Goal: Task Accomplishment & Management: Use online tool/utility

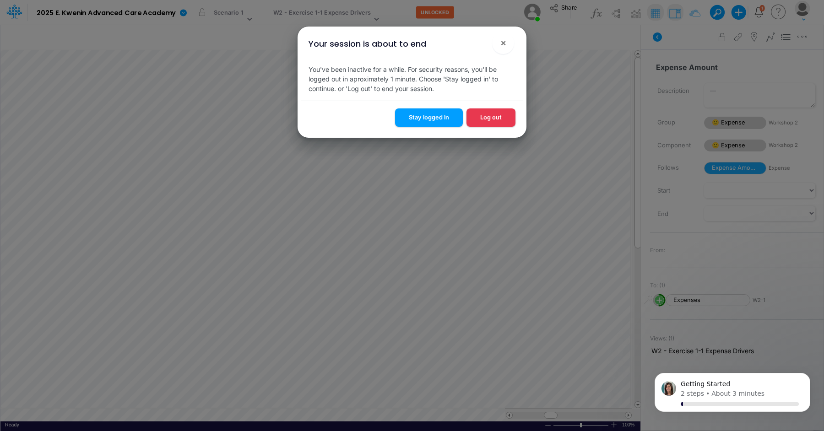
scroll to position [4, 0]
click at [417, 114] on button "Stay logged in" at bounding box center [429, 118] width 68 height 18
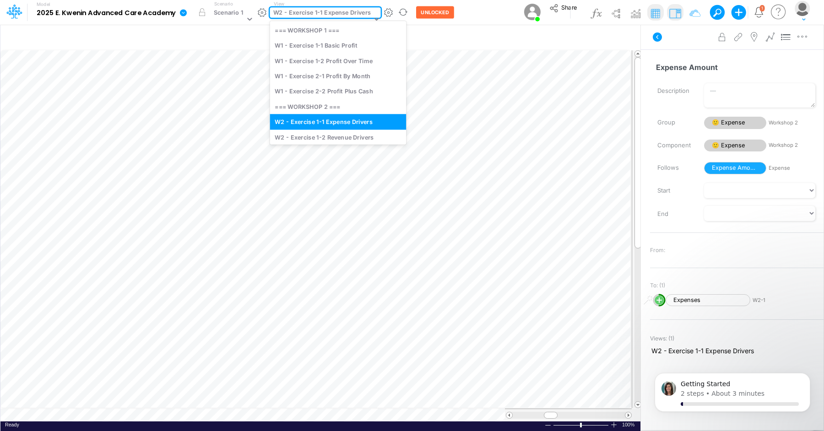
click at [375, 15] on icon at bounding box center [376, 19] width 8 height 8
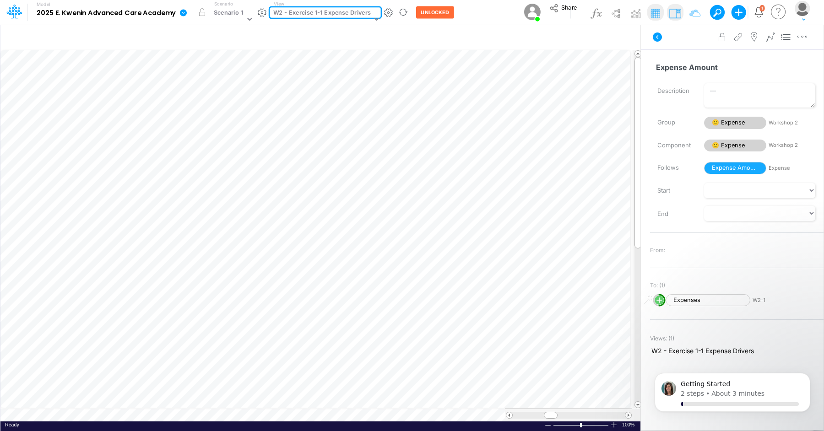
click at [375, 15] on icon at bounding box center [376, 19] width 8 height 8
click at [388, 9] on button "button" at bounding box center [389, 13] width 10 height 10
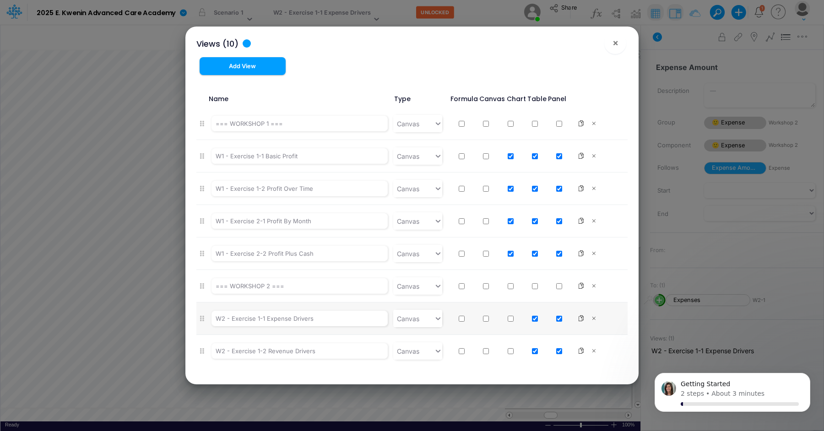
click at [381, 13] on div "Views (10) × Add View Name Type Formula Canvas Chart Table Panel === WORKSHOP 1…" at bounding box center [412, 215] width 824 height 431
click at [371, 16] on div "W2 - Exercise 1-1 Expense Drivers" at bounding box center [321, 19] width 103 height 24
click at [372, 15] on icon at bounding box center [376, 19] width 8 height 8
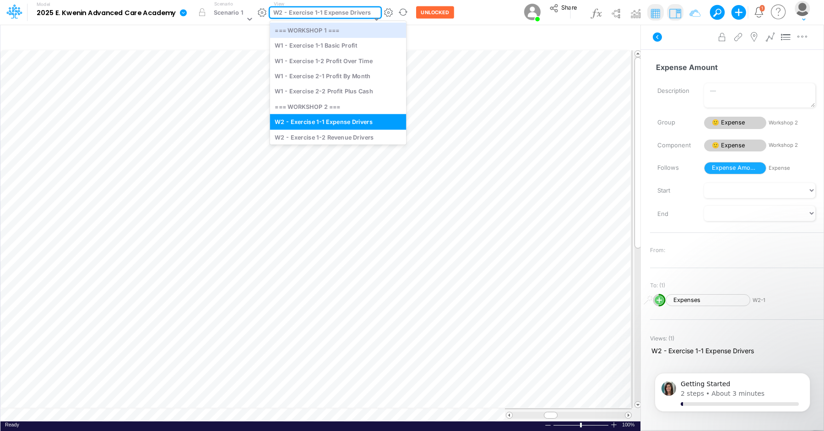
click at [372, 15] on icon at bounding box center [376, 19] width 8 height 8
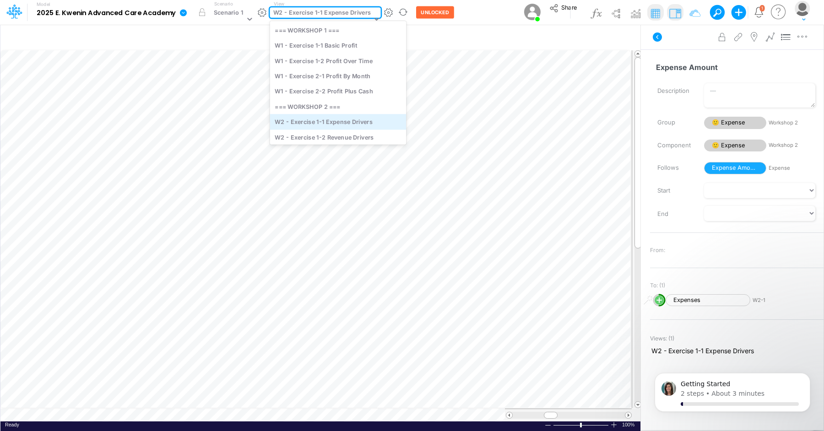
click at [351, 123] on div "W2 - Exercise 1-1 Expense Drivers" at bounding box center [338, 121] width 136 height 15
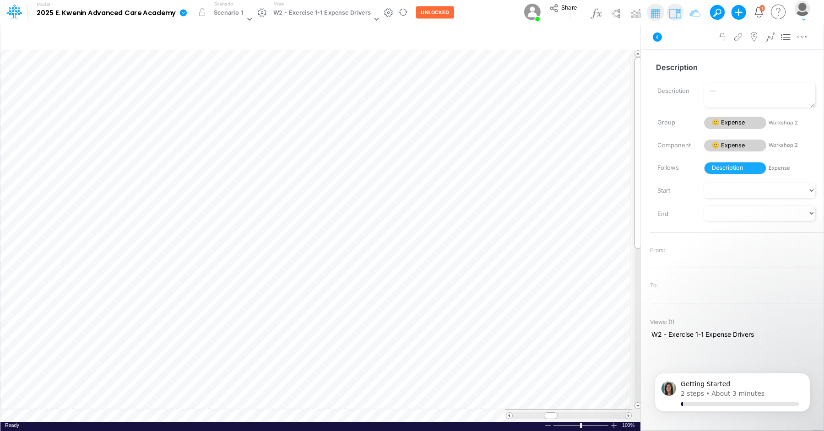
scroll to position [4, 0]
click at [175, 282] on div "new" at bounding box center [158, 283] width 80 height 9
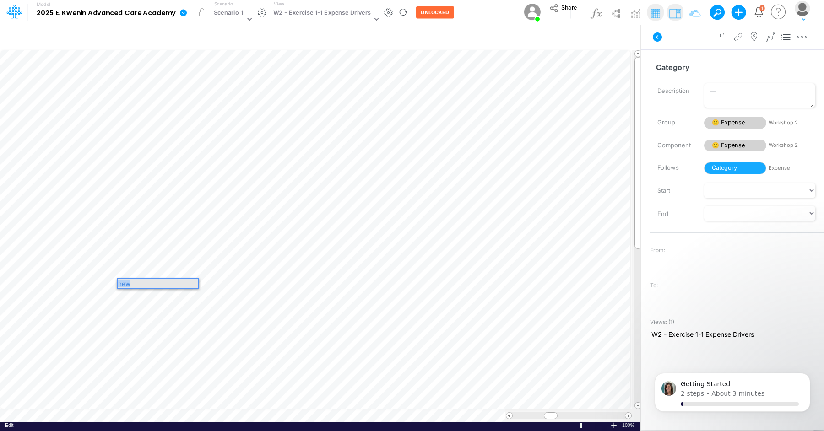
click at [175, 282] on div "new" at bounding box center [158, 283] width 80 height 9
click at [313, 13] on div "W2 - Exercise 1-1 Expense Drivers" at bounding box center [322, 13] width 98 height 11
click at [471, 13] on div "Model 2025 E. Kwenin Advanced Care Academy Edit model settings Duplicate Import…" at bounding box center [412, 12] width 742 height 25
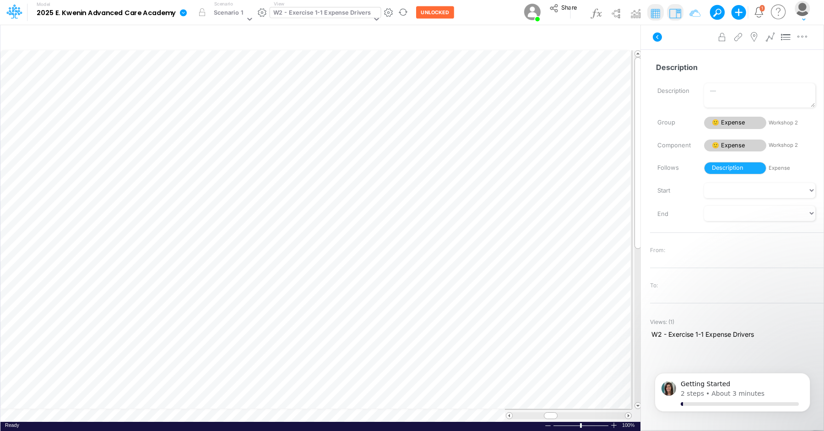
click at [352, 14] on div "W2 - Exercise 1-1 Expense Drivers" at bounding box center [322, 13] width 98 height 11
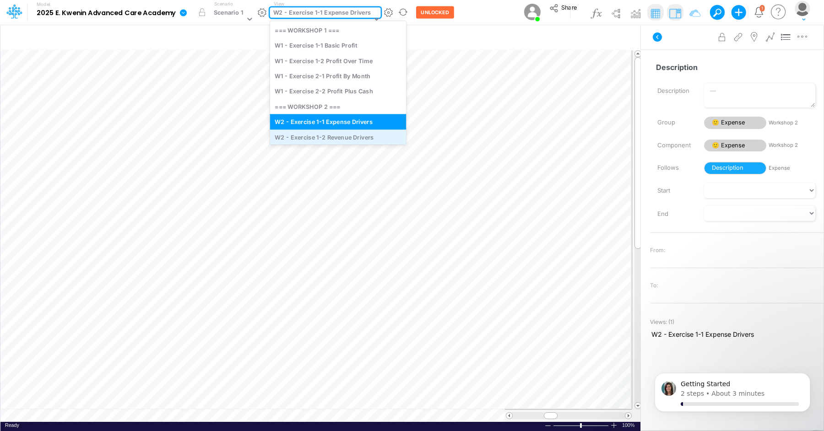
click at [340, 139] on div "W2 - Exercise 1-2 Revenue Drivers" at bounding box center [338, 137] width 136 height 15
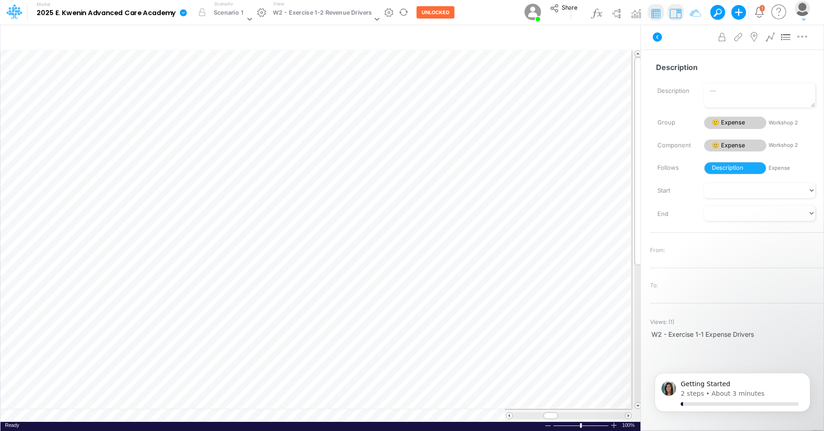
scroll to position [4, 0]
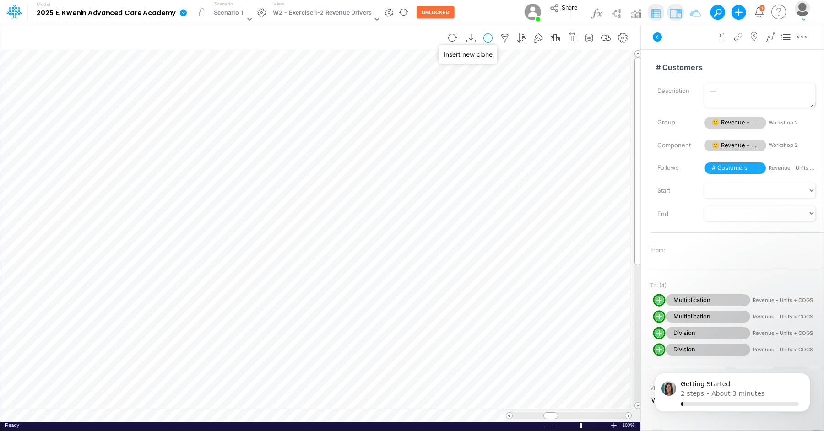
click at [487, 39] on icon "button" at bounding box center [488, 38] width 14 height 10
click at [470, 92] on p "Revenue - Units + COGS" at bounding box center [436, 91] width 82 height 11
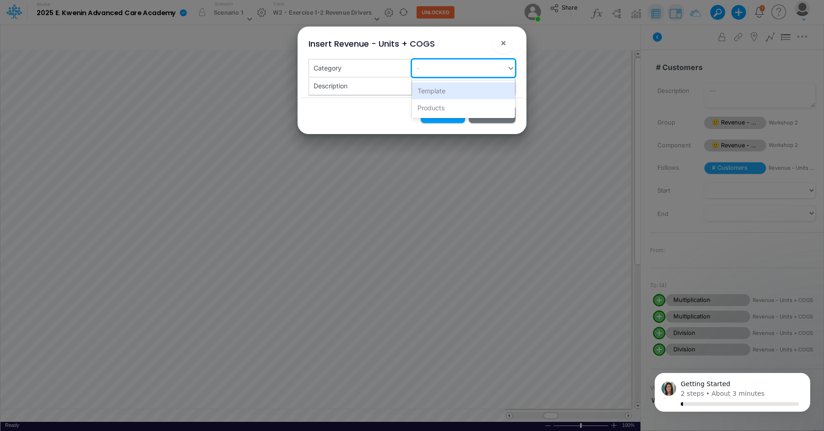
click at [470, 74] on div "-" at bounding box center [459, 67] width 95 height 15
click at [467, 109] on div "Products" at bounding box center [463, 107] width 103 height 17
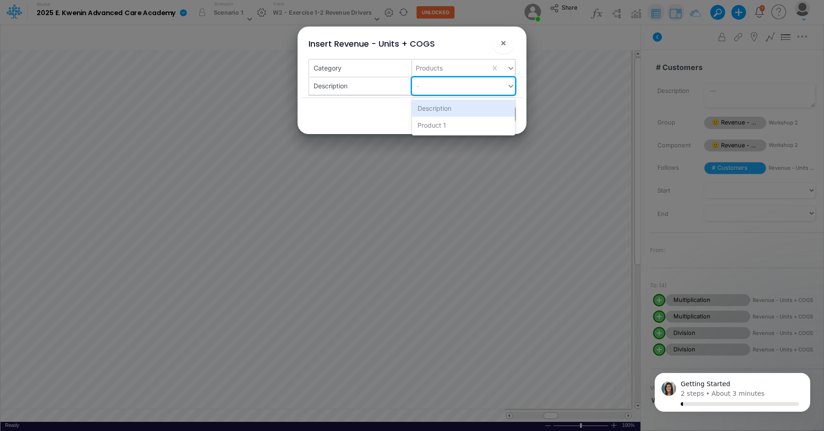
click at [464, 90] on div "-" at bounding box center [459, 85] width 95 height 15
click at [464, 125] on div "Product 1" at bounding box center [463, 125] width 103 height 17
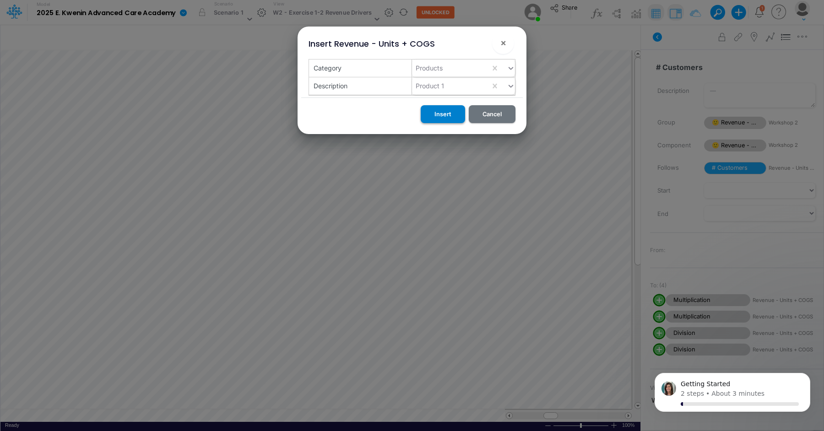
click at [456, 117] on button "Insert" at bounding box center [443, 114] width 44 height 18
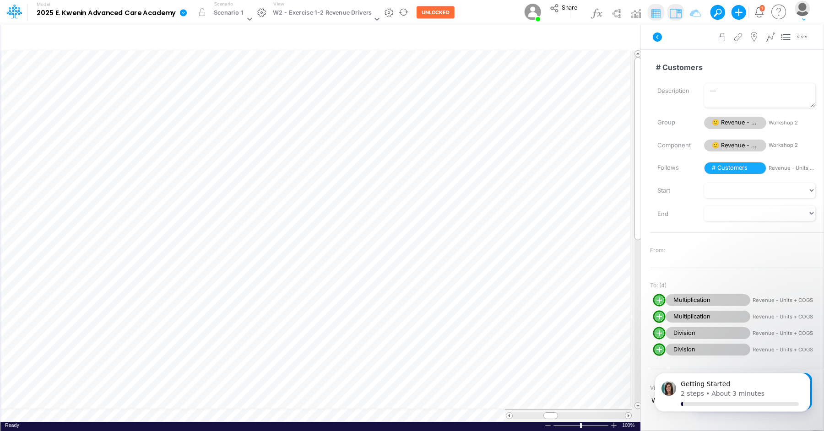
scroll to position [4, 0]
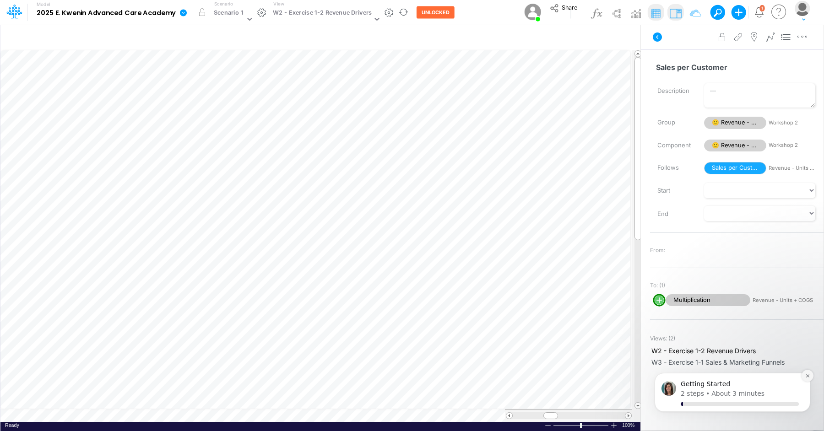
click at [808, 376] on icon "Dismiss notification" at bounding box center [807, 376] width 3 height 3
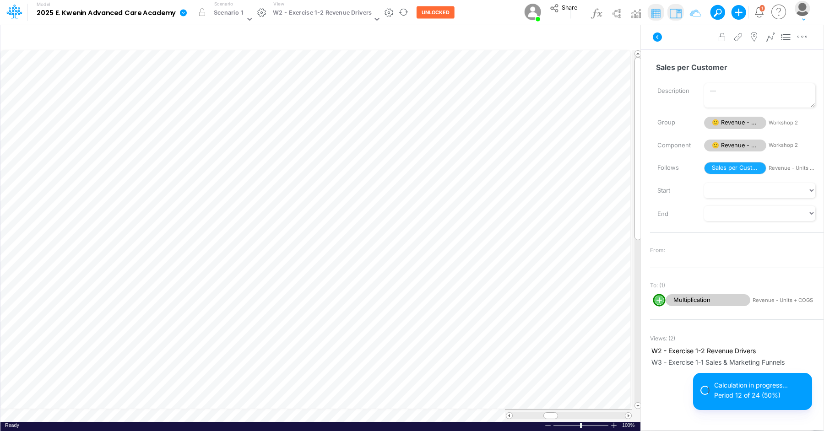
scroll to position [4, 0]
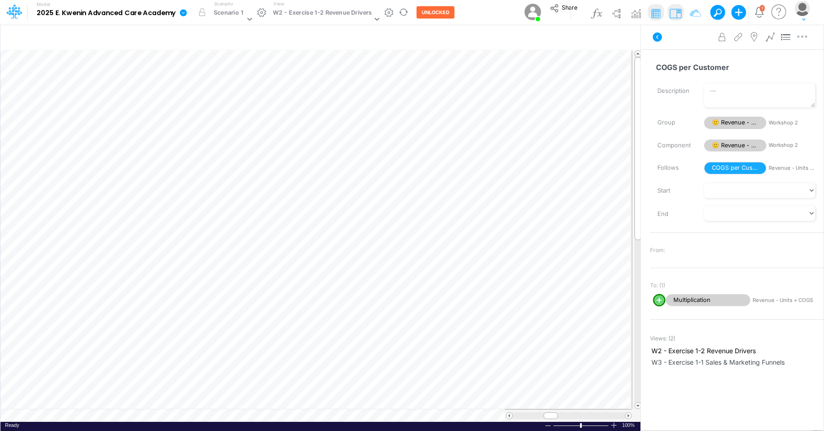
scroll to position [4, 0]
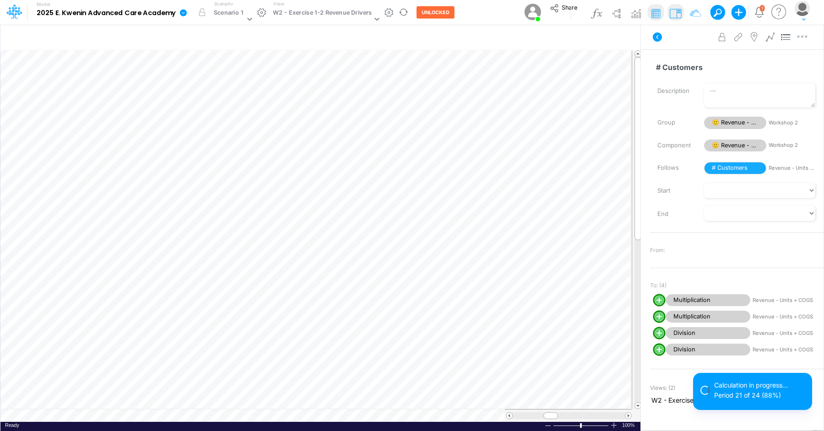
scroll to position [4, 0]
